Goal: Task Accomplishment & Management: Use online tool/utility

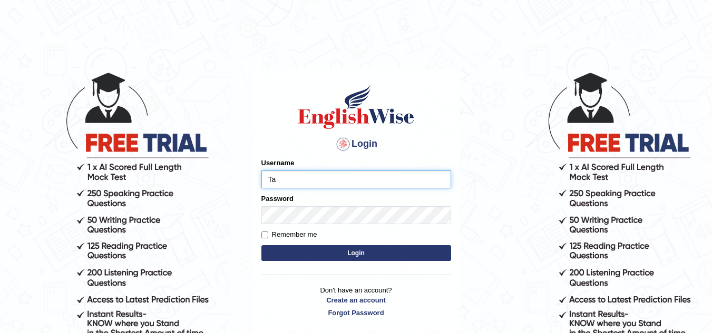
type input "Tashiz"
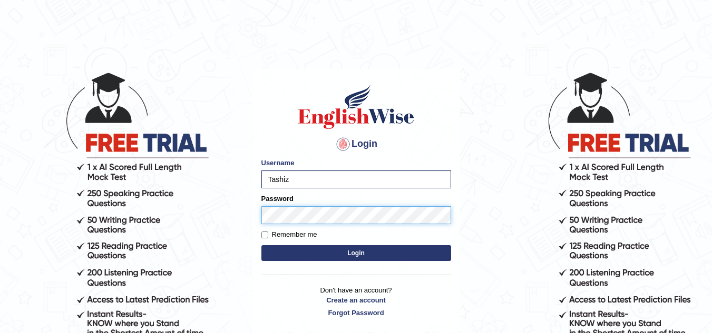
click at [261, 245] on button "Login" at bounding box center [356, 253] width 190 height 16
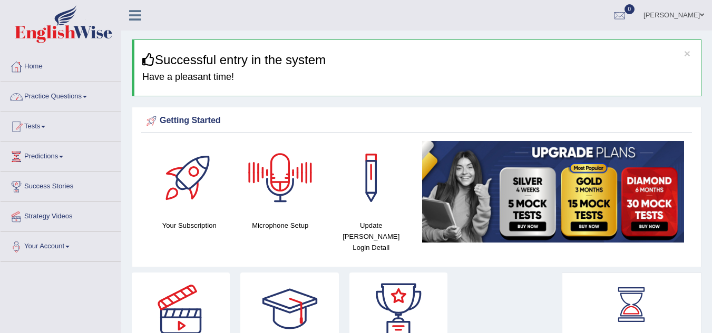
click at [82, 102] on link "Practice Questions" at bounding box center [61, 95] width 120 height 26
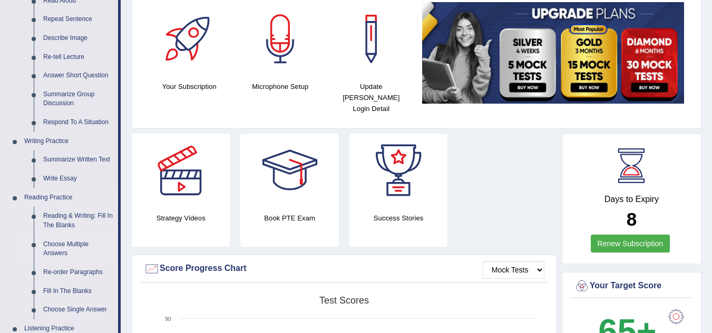
scroll to position [158, 0]
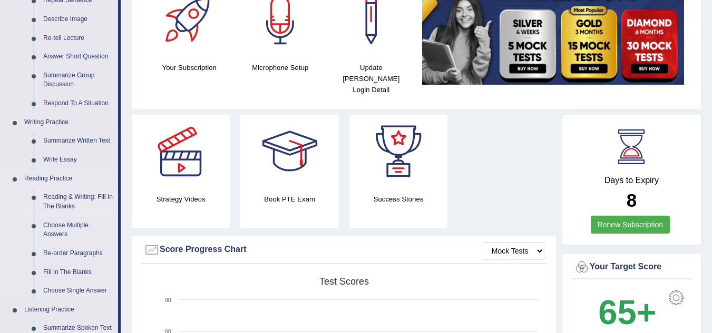
click at [72, 202] on link "Reading & Writing: Fill In The Blanks" at bounding box center [78, 202] width 80 height 28
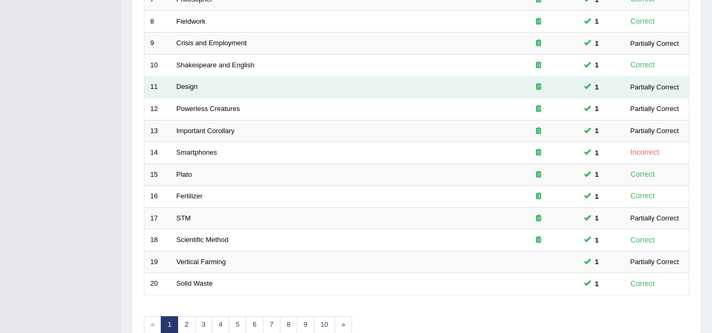
scroll to position [364, 0]
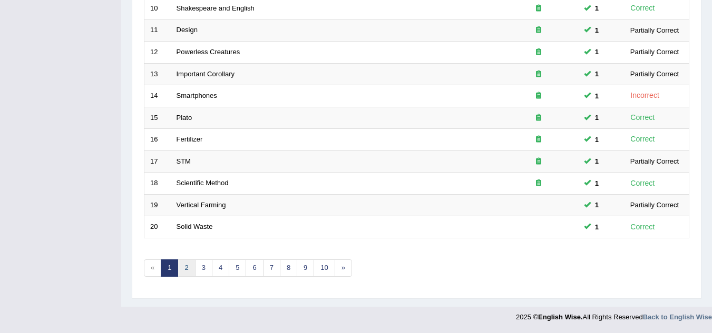
click at [186, 267] on link "2" at bounding box center [185, 268] width 17 height 17
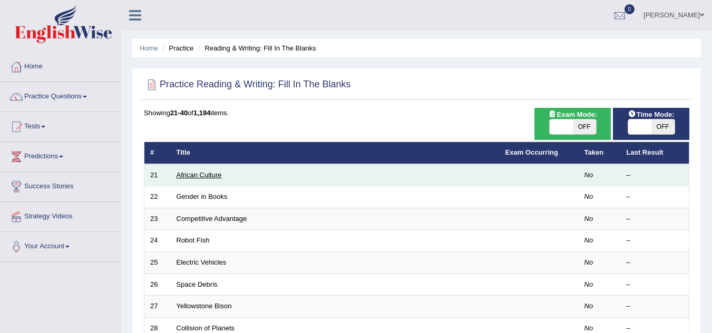
click at [206, 173] on link "African Culture" at bounding box center [198, 175] width 45 height 8
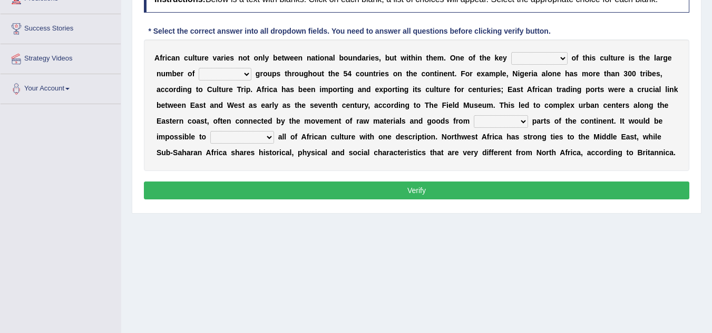
scroll to position [105, 0]
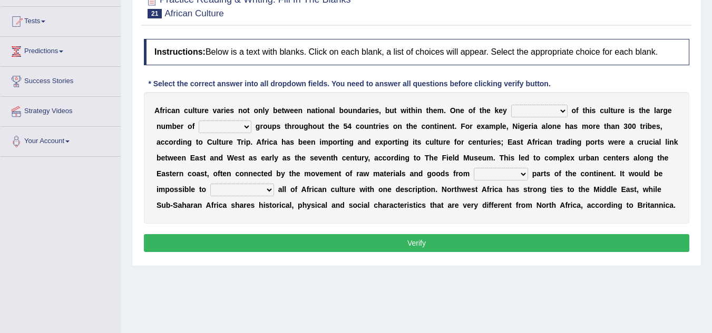
click at [564, 110] on select "conjectures features issues doubts" at bounding box center [539, 111] width 56 height 13
select select "features"
click at [511, 105] on select "conjectures features issues doubts" at bounding box center [539, 111] width 56 height 13
click at [250, 126] on select "ethic ethnic eugenic epic" at bounding box center [225, 127] width 53 height 13
select select "ethic"
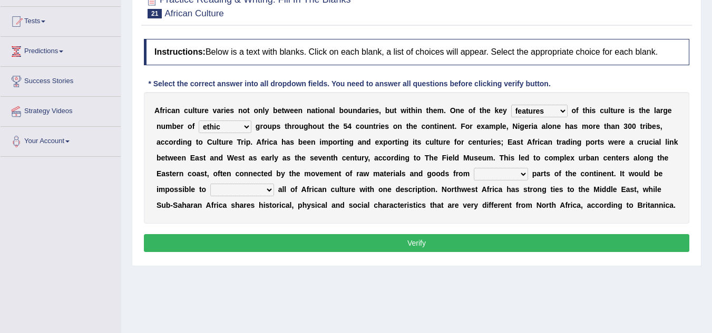
click at [199, 121] on select "ethic ethnic eugenic epic" at bounding box center [225, 127] width 53 height 13
click at [522, 172] on select "forelocked interlocked unlocked landlocked" at bounding box center [501, 174] width 54 height 13
select select "interlocked"
click at [474, 168] on select "forelocked interlocked unlocked landlocked" at bounding box center [501, 174] width 54 height 13
click at [268, 189] on select "characterize conceptualize symbolize synthesize" at bounding box center [242, 190] width 64 height 13
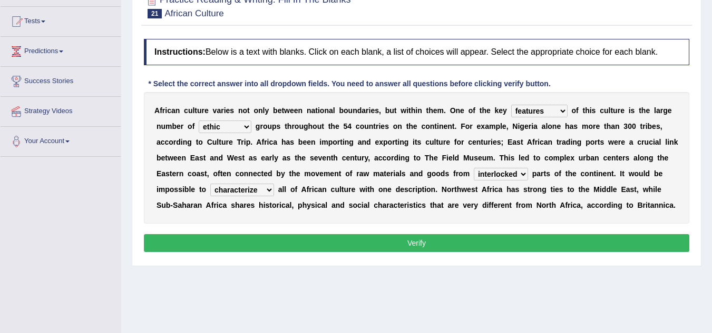
click at [210, 184] on select "characterize conceptualize symbolize synthesize" at bounding box center [242, 190] width 64 height 13
click at [271, 192] on select "characterize conceptualize symbolize synthesize" at bounding box center [242, 190] width 64 height 13
select select "conceptualize"
click at [210, 184] on select "characterize conceptualize symbolize synthesize" at bounding box center [242, 190] width 64 height 13
click at [421, 240] on button "Verify" at bounding box center [416, 243] width 545 height 18
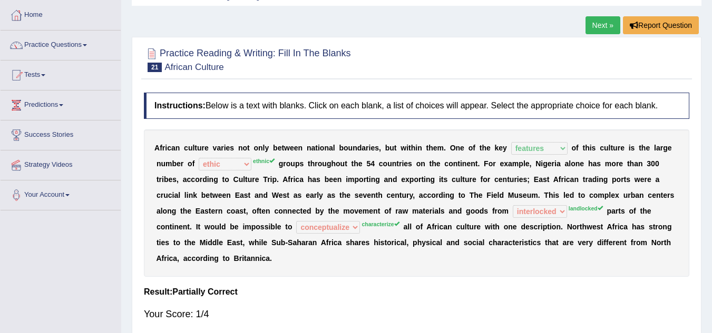
scroll to position [0, 0]
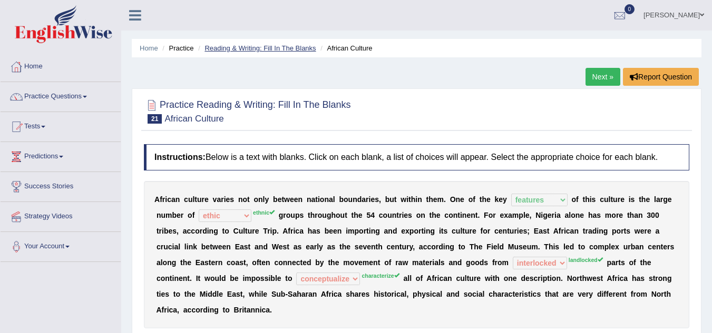
click at [250, 46] on link "Reading & Writing: Fill In The Blanks" at bounding box center [259, 48] width 111 height 8
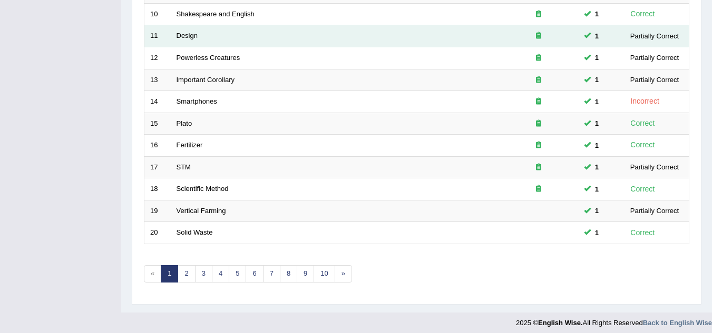
scroll to position [364, 0]
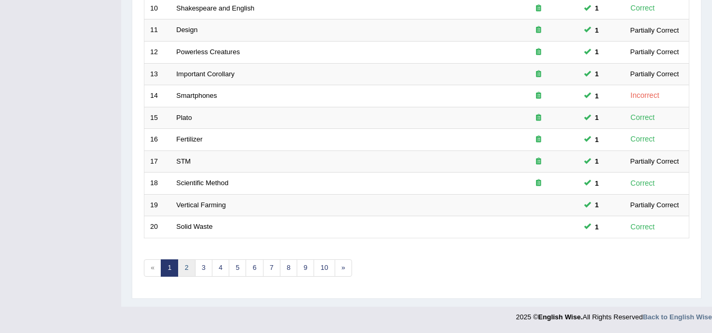
click at [185, 270] on link "2" at bounding box center [185, 268] width 17 height 17
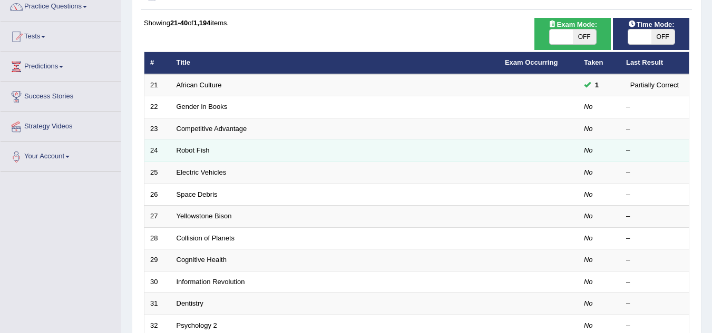
scroll to position [105, 0]
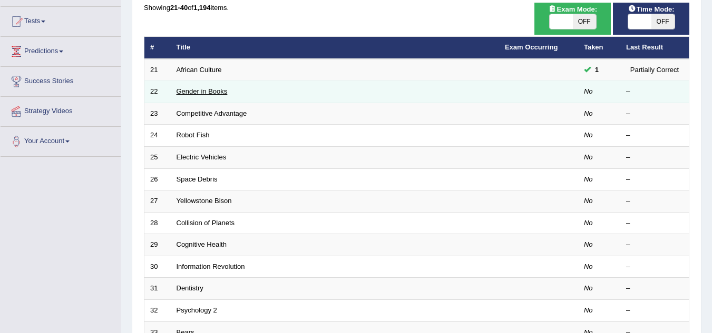
click at [209, 94] on link "Gender in Books" at bounding box center [201, 91] width 51 height 8
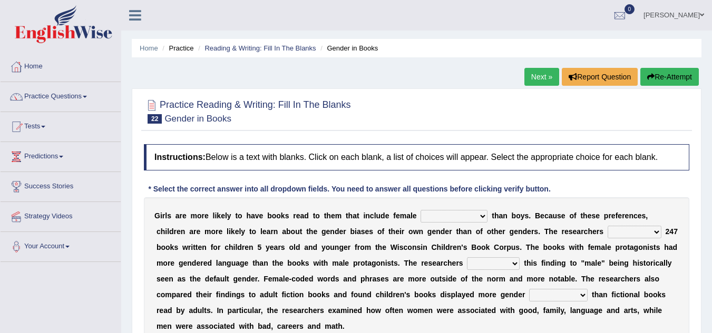
click at [481, 217] on select "protagonists cosmogonists agonists expressionists" at bounding box center [453, 216] width 67 height 13
click at [482, 214] on select "protagonists cosmogonists agonists expressionists" at bounding box center [453, 216] width 67 height 13
select select "expressionists"
click at [420, 210] on select "protagonists cosmogonists agonists expressionists" at bounding box center [453, 216] width 67 height 13
click at [658, 232] on select "hydrolyzed paralyzed catalyzed analyzed" at bounding box center [634, 232] width 54 height 13
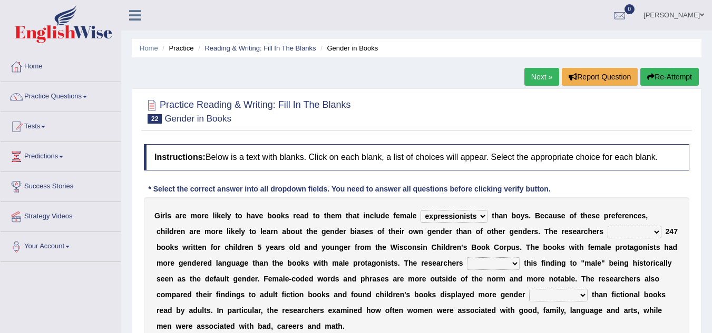
select select "analyzed"
click at [607, 226] on select "hydrolyzed paralyzed catalyzed analyzed" at bounding box center [634, 232] width 54 height 13
click at [485, 216] on select "protagonists cosmogonists agonists expressionists" at bounding box center [453, 216] width 67 height 13
select select "protagonists"
click at [420, 210] on select "protagonists cosmogonists agonists expressionists" at bounding box center [453, 216] width 67 height 13
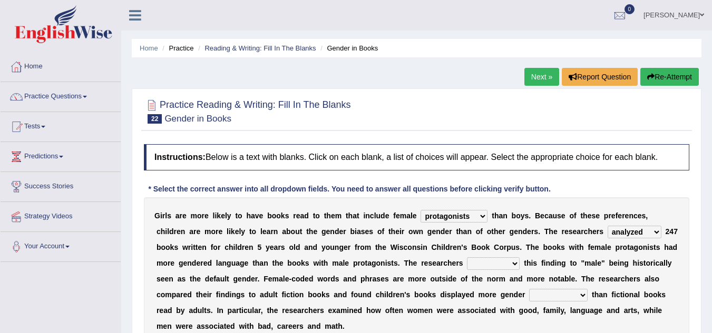
click at [514, 265] on select "contribute tribute distribute attribute" at bounding box center [493, 264] width 53 height 13
select select "attribute"
click at [467, 258] on select "contribute tribute distribute attribute" at bounding box center [493, 264] width 53 height 13
click at [585, 293] on select "stereotypes teletypes prototypes electrotypes" at bounding box center [558, 295] width 58 height 13
select select "stereotypes"
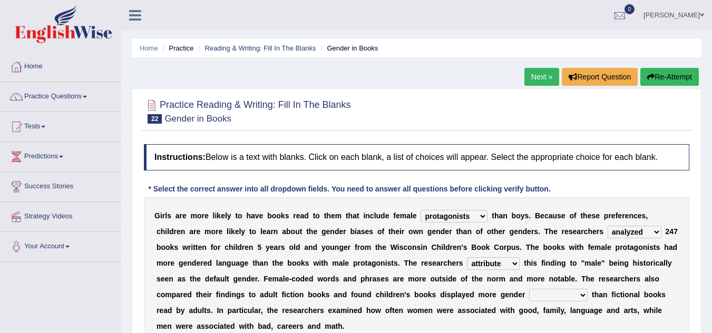
click at [529, 289] on select "stereotypes teletypes prototypes electrotypes" at bounding box center [558, 295] width 58 height 13
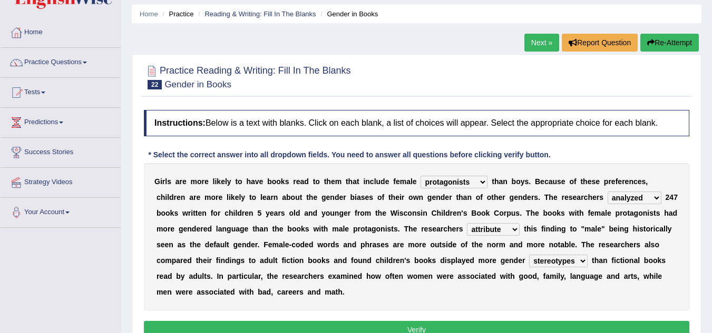
scroll to position [53, 0]
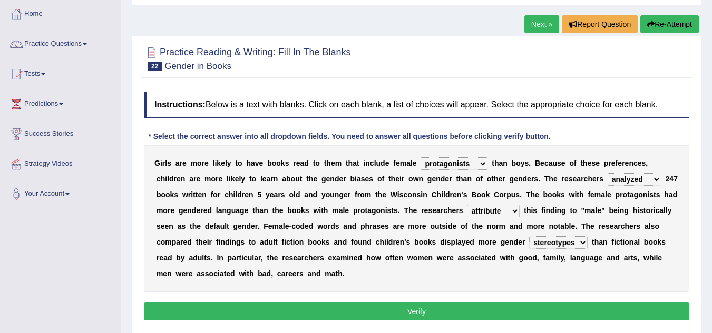
click at [362, 307] on button "Verify" at bounding box center [416, 312] width 545 height 18
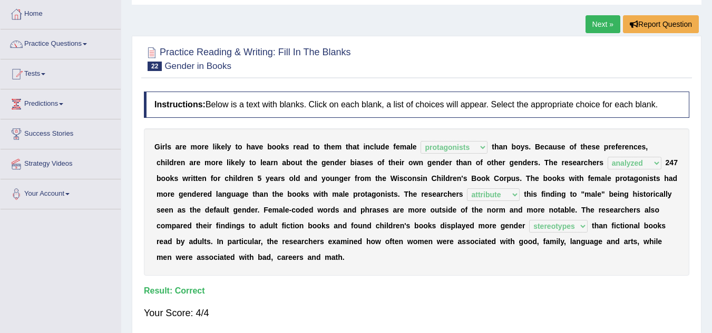
scroll to position [0, 0]
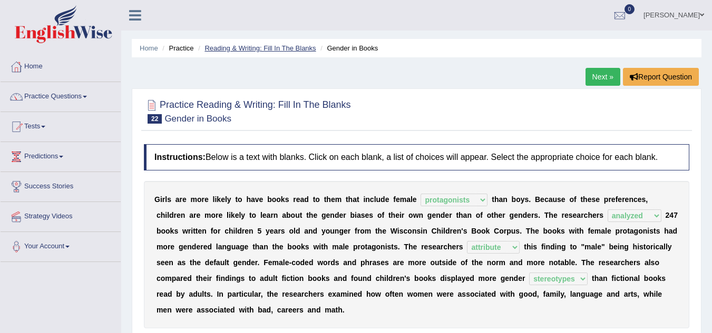
click at [271, 52] on link "Reading & Writing: Fill In The Blanks" at bounding box center [259, 48] width 111 height 8
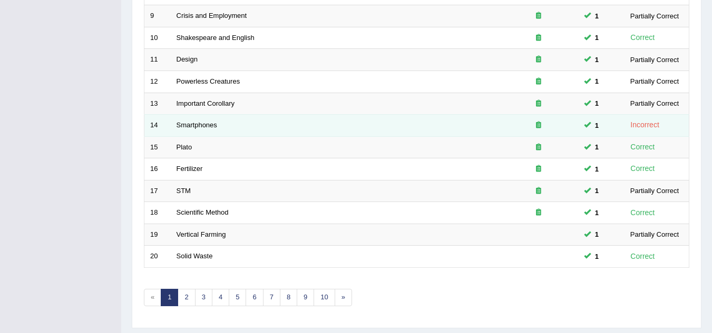
scroll to position [364, 0]
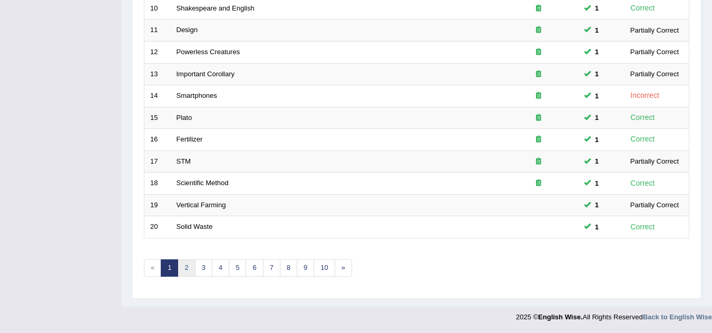
click at [188, 267] on link "2" at bounding box center [185, 268] width 17 height 17
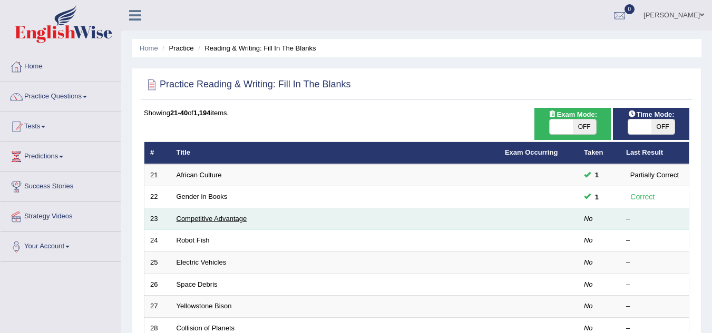
click at [231, 220] on link "Competitive Advantage" at bounding box center [211, 219] width 71 height 8
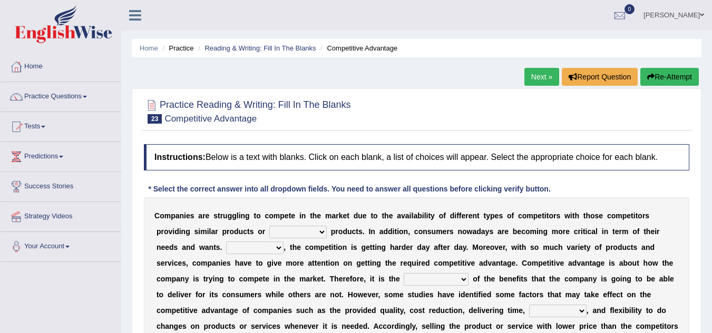
click at [322, 232] on select "constitution restitution substitution institution" at bounding box center [297, 232] width 57 height 13
select select "substitution"
click at [269, 226] on select "constitution restitution substitution institution" at bounding box center [297, 232] width 57 height 13
click at [279, 248] on select "However Instead Additionally Therefore" at bounding box center [254, 248] width 57 height 13
select select "Additionally"
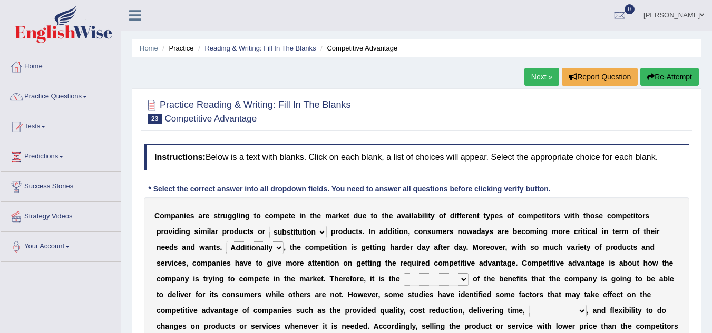
click at [226, 242] on select "However Instead Additionally Therefore" at bounding box center [254, 248] width 57 height 13
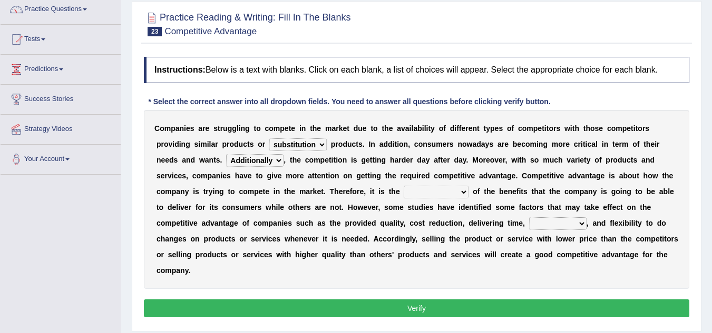
scroll to position [105, 0]
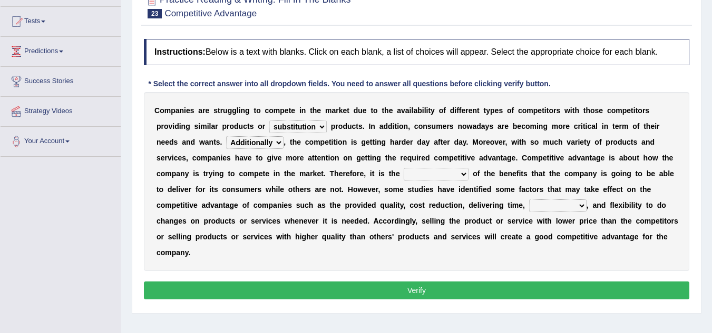
click at [461, 173] on select "dissemination ordination determination incarnation" at bounding box center [435, 174] width 65 height 13
select select "determination"
click at [403, 168] on select "dissemination ordination determination incarnation" at bounding box center [435, 174] width 65 height 13
click at [590, 204] on b at bounding box center [590, 205] width 4 height 8
click at [584, 207] on select "captivation aggregation deprivation innovation" at bounding box center [557, 206] width 57 height 13
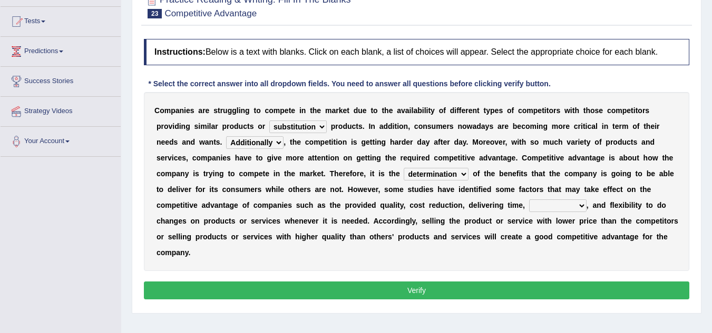
select select "innovation"
click at [529, 200] on select "captivation aggregation deprivation innovation" at bounding box center [557, 206] width 57 height 13
click at [460, 293] on button "Verify" at bounding box center [416, 291] width 545 height 18
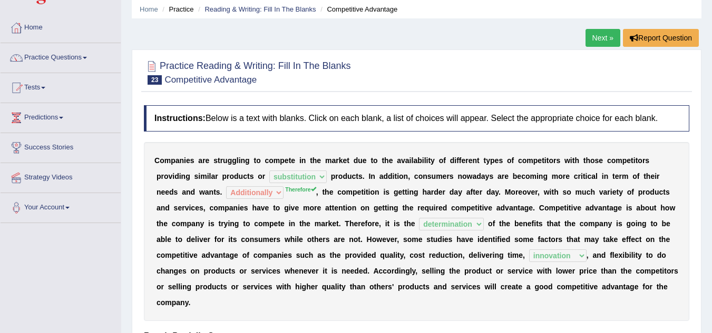
scroll to position [0, 0]
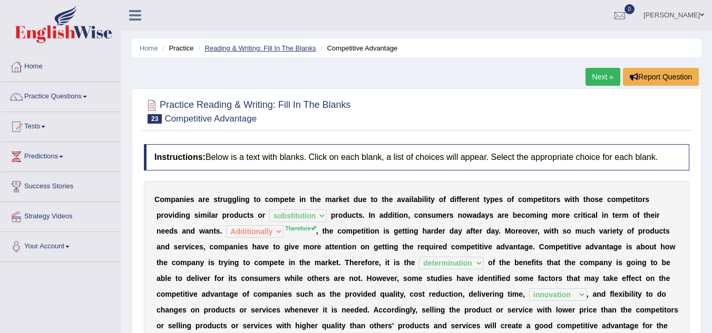
click at [257, 46] on link "Reading & Writing: Fill In The Blanks" at bounding box center [259, 48] width 111 height 8
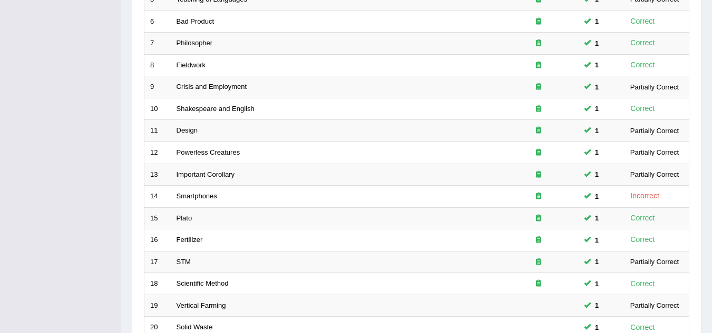
scroll to position [364, 0]
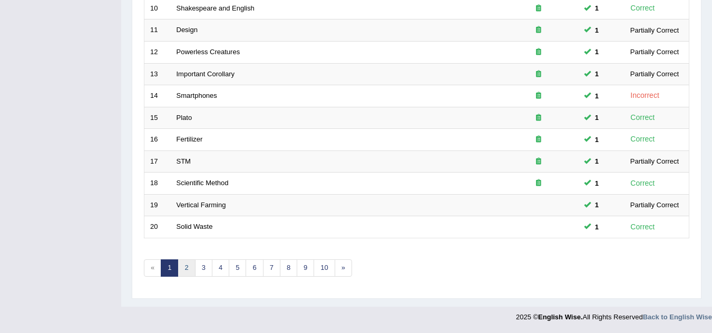
click at [188, 270] on link "2" at bounding box center [185, 268] width 17 height 17
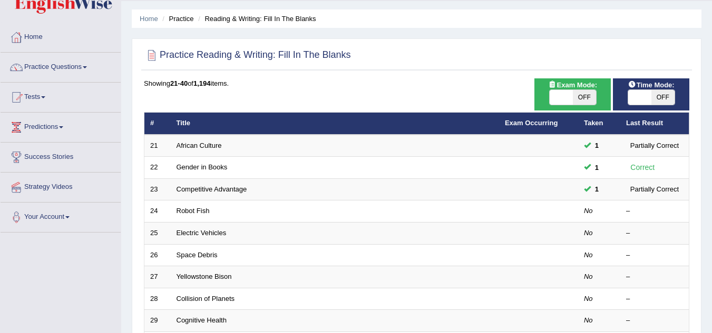
scroll to position [53, 0]
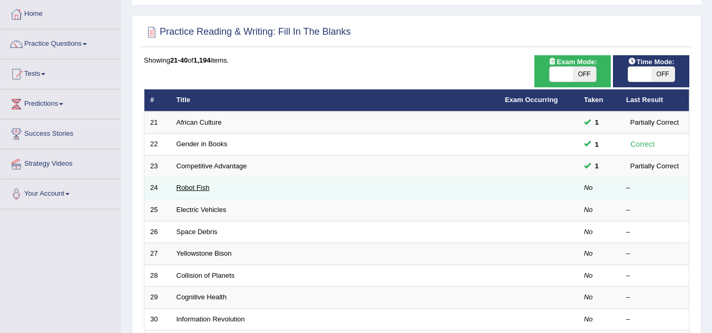
click at [199, 189] on link "Robot Fish" at bounding box center [192, 188] width 33 height 8
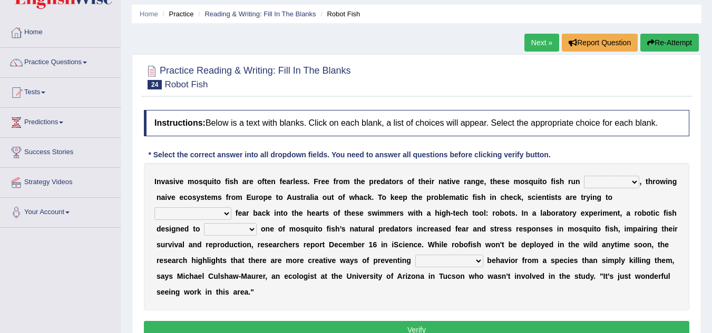
scroll to position [53, 0]
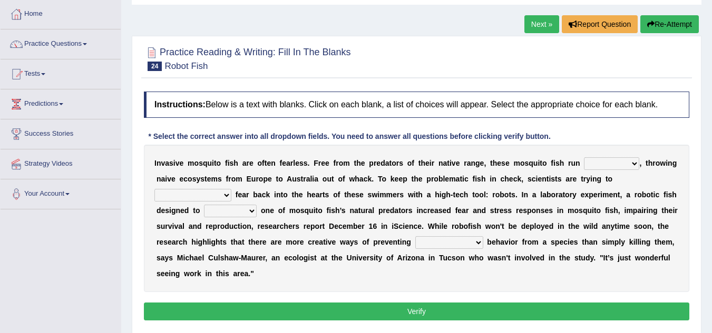
click at [635, 162] on select "occupant flippant rampant concordant" at bounding box center [611, 163] width 55 height 13
select select "rampant"
click at [584, 157] on select "occupant flippant rampant concordant" at bounding box center [611, 163] width 55 height 13
click at [231, 189] on select "accept spike strike drake" at bounding box center [192, 195] width 77 height 13
select select "strike"
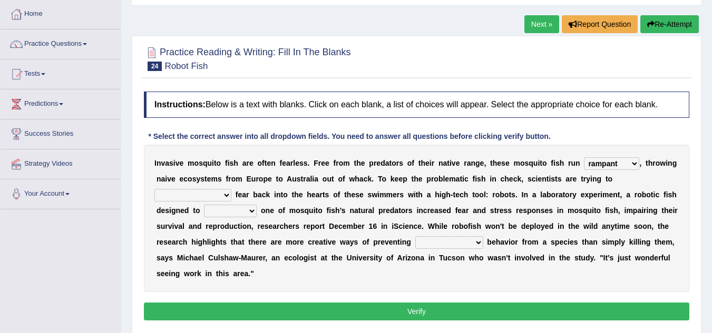
click at [231, 189] on select "accept spike strike drake" at bounding box center [192, 195] width 77 height 13
click at [204, 211] on select "bequest mimic battle conquest" at bounding box center [230, 211] width 53 height 13
select select "mimic"
click at [204, 205] on select "bequest mimic battle conquest" at bounding box center [230, 211] width 53 height 13
click at [443, 242] on select "unprivileged unprecedented uncharted unwanted" at bounding box center [449, 242] width 68 height 13
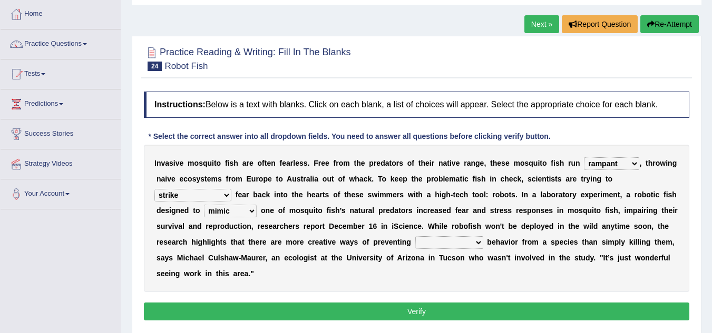
select select "unwanted"
click at [415, 236] on select "unprivileged unprecedented uncharted unwanted" at bounding box center [449, 242] width 68 height 13
click at [426, 309] on button "Verify" at bounding box center [416, 312] width 545 height 18
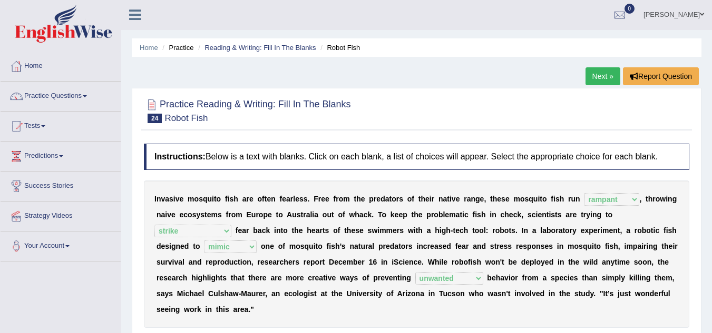
scroll to position [0, 0]
click at [266, 44] on li "Reading & Writing: Fill In The Blanks" at bounding box center [255, 48] width 120 height 10
drag, startPoint x: 81, startPoint y: 107, endPoint x: 82, endPoint y: 100, distance: 6.9
click at [81, 106] on link "Practice Questions" at bounding box center [61, 95] width 120 height 26
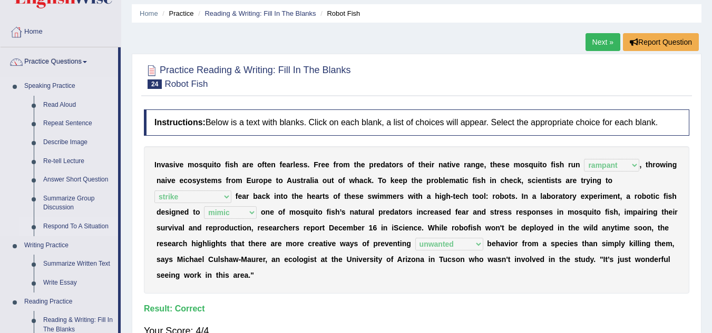
scroll to position [105, 0]
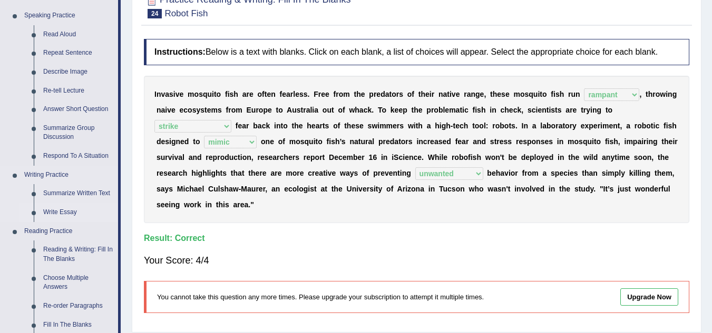
click at [62, 210] on link "Write Essay" at bounding box center [78, 212] width 80 height 19
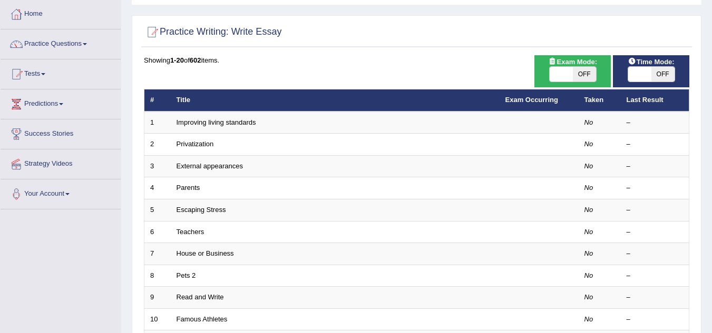
click at [581, 79] on span "OFF" at bounding box center [584, 74] width 23 height 15
checkbox input "true"
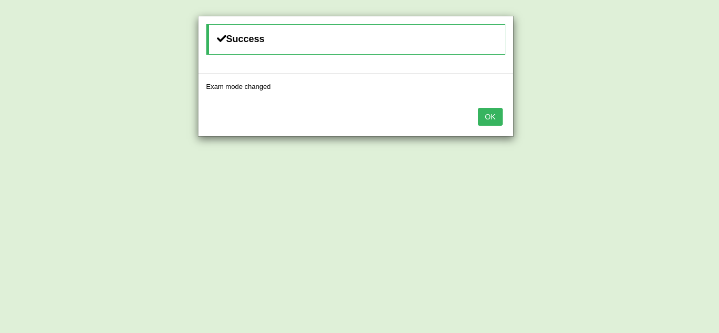
click at [500, 115] on button "OK" at bounding box center [490, 117] width 24 height 18
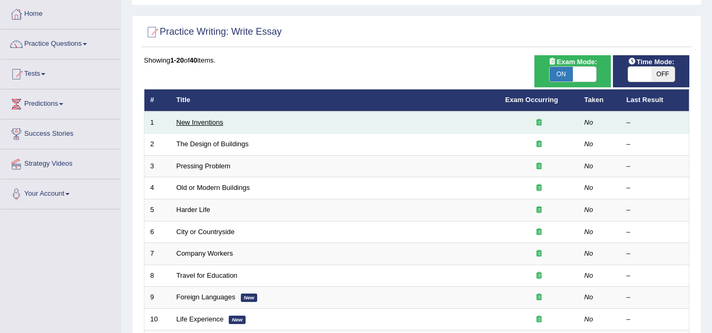
click at [219, 124] on link "New Inventions" at bounding box center [199, 123] width 47 height 8
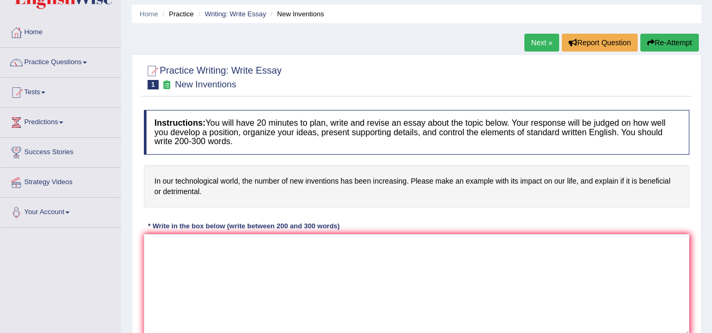
scroll to position [53, 0]
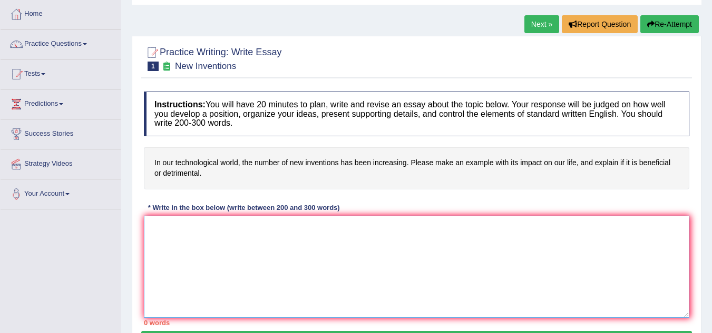
click at [197, 235] on textarea at bounding box center [416, 267] width 545 height 102
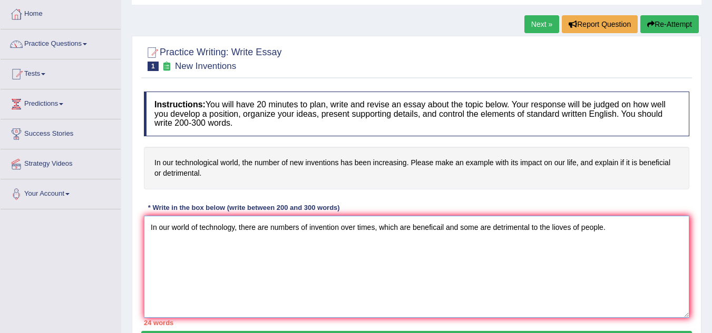
drag, startPoint x: 411, startPoint y: 228, endPoint x: 430, endPoint y: 245, distance: 26.5
click at [411, 228] on textarea "In our world of technology, there are numbers of invention over times, which ar…" at bounding box center [416, 267] width 545 height 102
drag, startPoint x: 579, startPoint y: 230, endPoint x: 584, endPoint y: 272, distance: 42.4
click at [579, 233] on textarea "In our world of technology, there are numbers of invention over times, which so…" at bounding box center [416, 267] width 545 height 102
click at [627, 223] on textarea "In our world of technology, there are numbers of invention over times, which so…" at bounding box center [416, 267] width 545 height 102
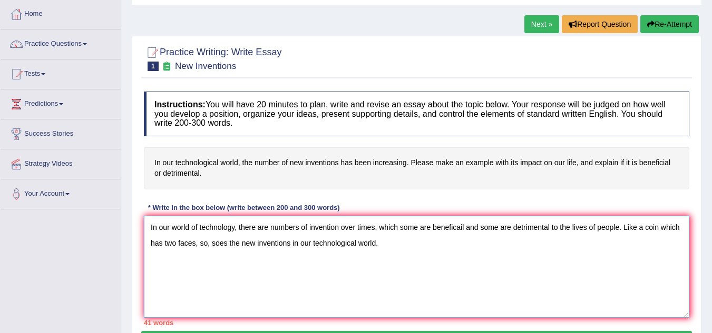
drag, startPoint x: 399, startPoint y: 228, endPoint x: 423, endPoint y: 268, distance: 46.3
click at [399, 228] on textarea "In our world of technology, there are numbers of invention over times, which so…" at bounding box center [416, 267] width 545 height 102
click at [657, 226] on textarea "In our world of technology, there are numbers of invention over times, some are…" at bounding box center [416, 267] width 545 height 102
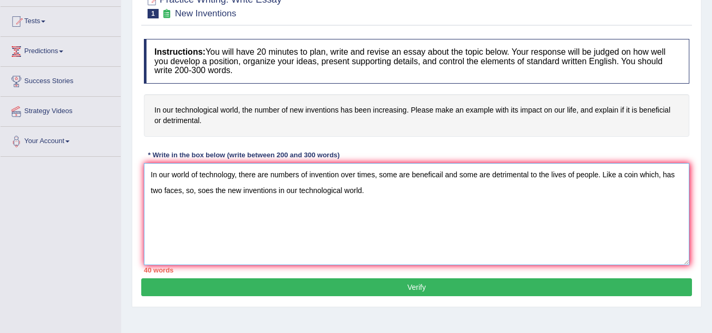
click at [200, 191] on textarea "In our world of technology, there are numbers of invention over times, some are…" at bounding box center [416, 214] width 545 height 102
click at [365, 190] on textarea "In our world of technology, there are numbers of invention over times, some are…" at bounding box center [416, 214] width 545 height 102
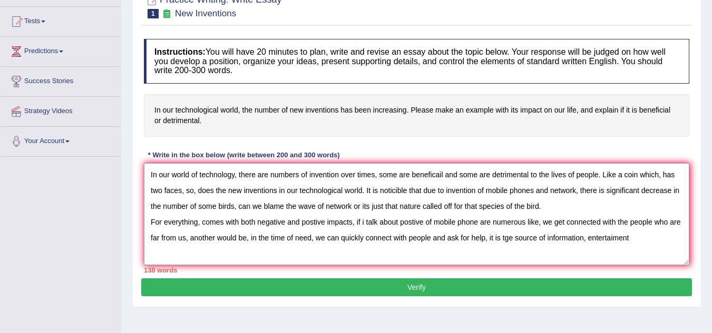
click at [614, 240] on textarea "In our world of technology, there are numbers of invention over times, some are…" at bounding box center [416, 214] width 545 height 102
click at [638, 240] on textarea "In our world of technology, there are numbers of invention over times, some are…" at bounding box center [416, 214] width 545 height 102
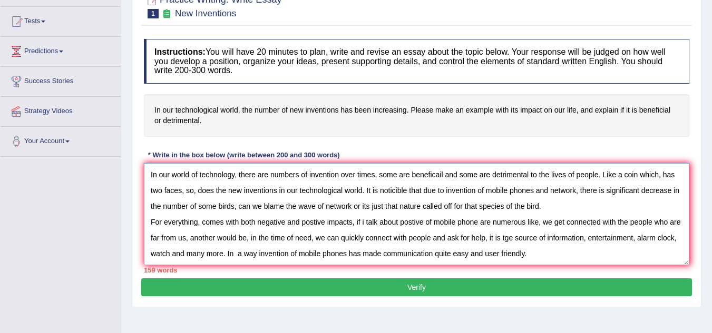
scroll to position [9, 0]
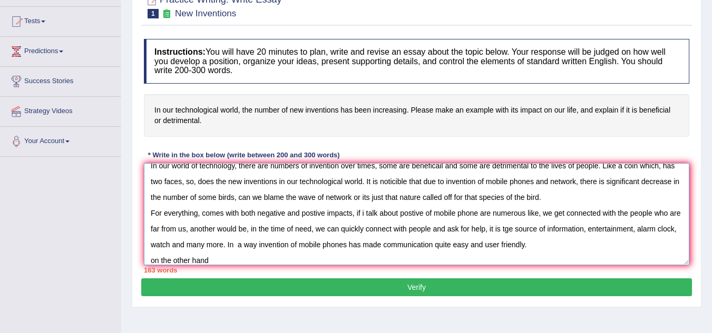
drag, startPoint x: 152, startPoint y: 259, endPoint x: 160, endPoint y: 267, distance: 10.4
click at [153, 259] on textarea "In our world of technology, there are numbers of invention over times, some are…" at bounding box center [416, 214] width 545 height 102
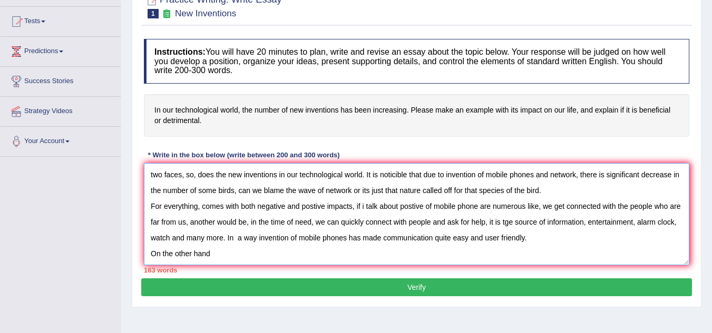
click at [212, 253] on textarea "In our world of technology, there are numbers of invention over times, some are…" at bounding box center [416, 214] width 545 height 102
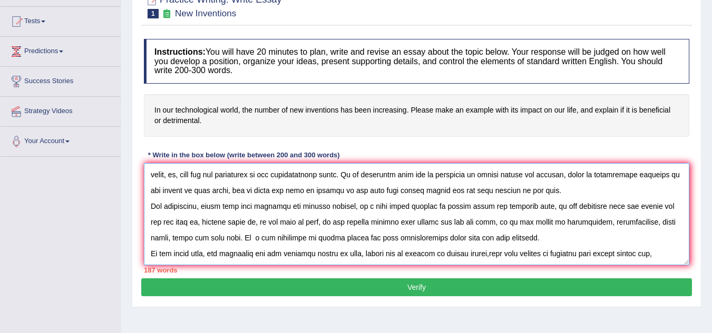
click at [645, 256] on textarea at bounding box center [416, 214] width 545 height 102
click at [669, 254] on textarea at bounding box center [416, 214] width 545 height 102
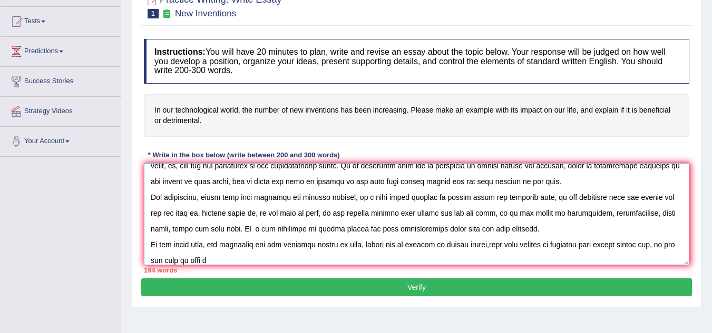
click at [238, 263] on textarea at bounding box center [416, 214] width 545 height 102
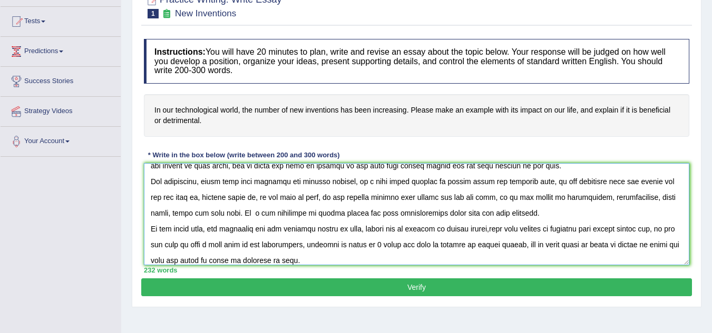
scroll to position [56, 0]
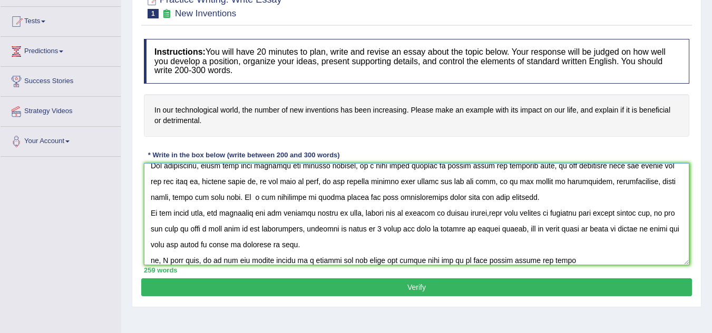
click at [478, 260] on textarea at bounding box center [416, 214] width 545 height 102
click at [584, 261] on textarea at bounding box center [416, 214] width 545 height 102
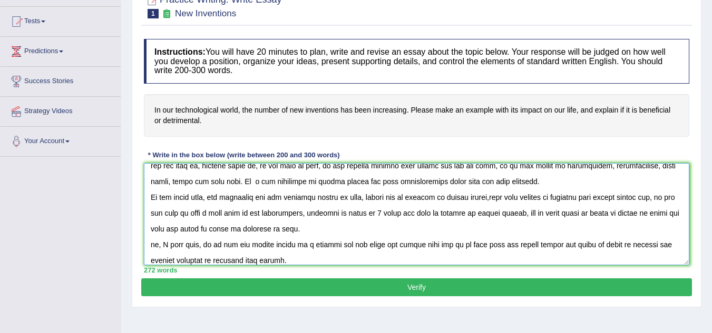
type textarea "In our world of technology, there are numbers of invention over times, some are…"
click at [427, 292] on button "Verify" at bounding box center [416, 288] width 550 height 18
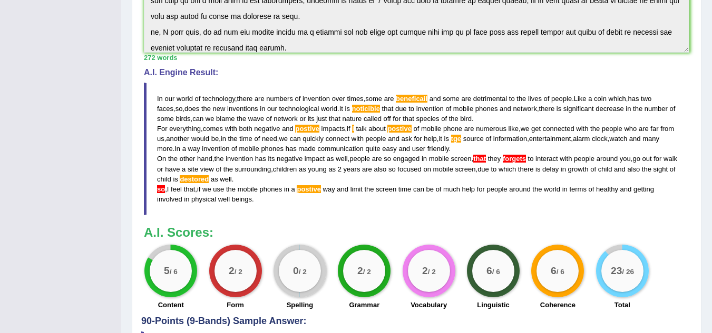
scroll to position [320, 0]
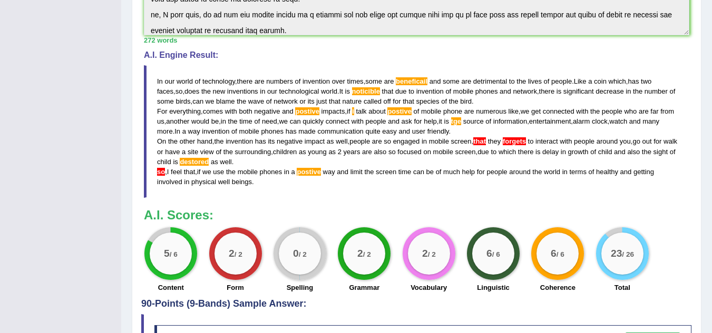
drag, startPoint x: 507, startPoint y: 287, endPoint x: 462, endPoint y: 287, distance: 44.2
click at [461, 287] on div "6 / 6 Linguistic" at bounding box center [493, 262] width 64 height 68
click at [489, 289] on label "Linguistic" at bounding box center [493, 288] width 32 height 10
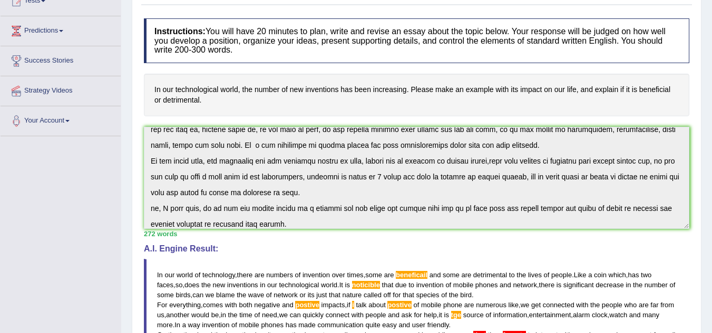
scroll to position [0, 0]
